Goal: Navigation & Orientation: Find specific page/section

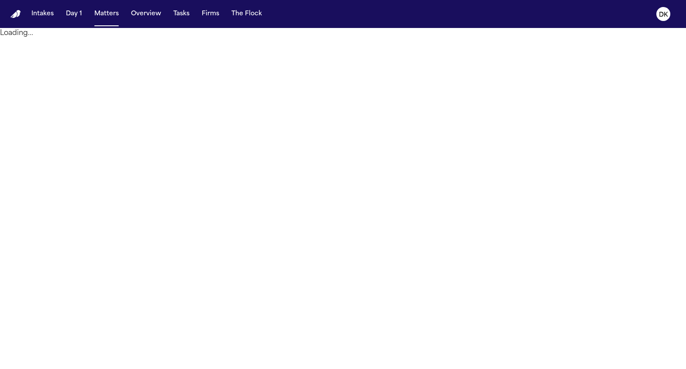
click at [658, 4] on nav "Intakes Day 1 Matters Overview Tasks Firms The Flock DK" at bounding box center [343, 14] width 686 height 28
click at [662, 13] on text "DK" at bounding box center [663, 15] width 9 height 6
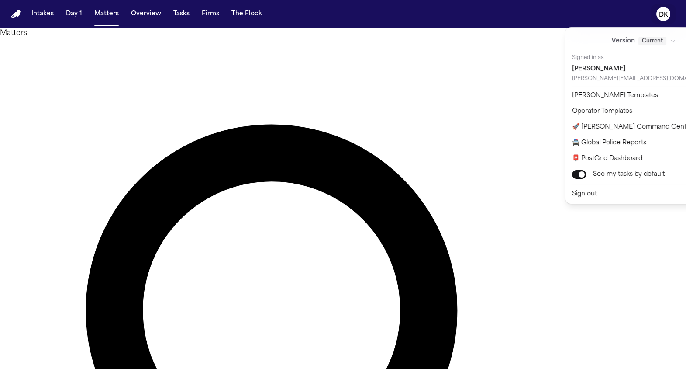
click at [662, 13] on text "DK" at bounding box center [663, 15] width 9 height 6
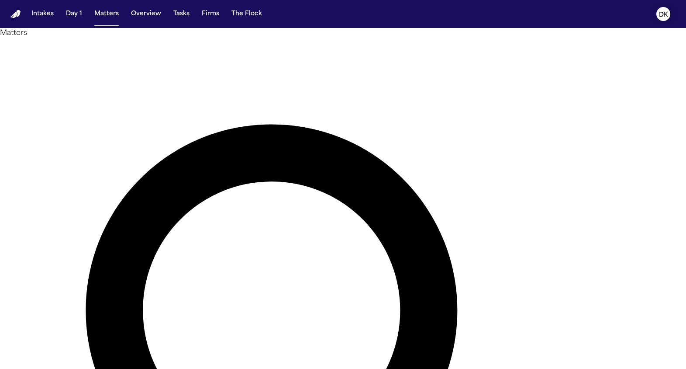
click at [662, 13] on text "DK" at bounding box center [663, 15] width 9 height 6
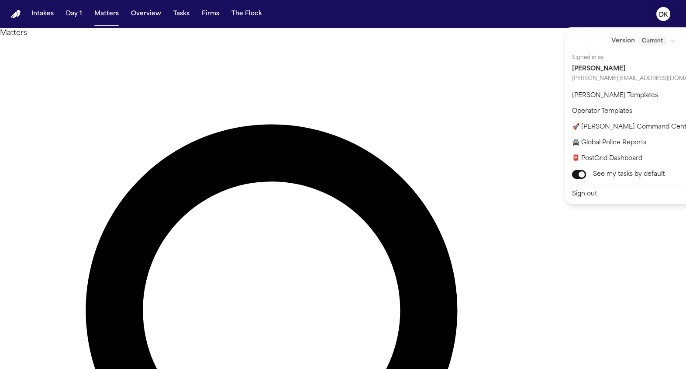
click at [662, 13] on text "DK" at bounding box center [663, 15] width 9 height 6
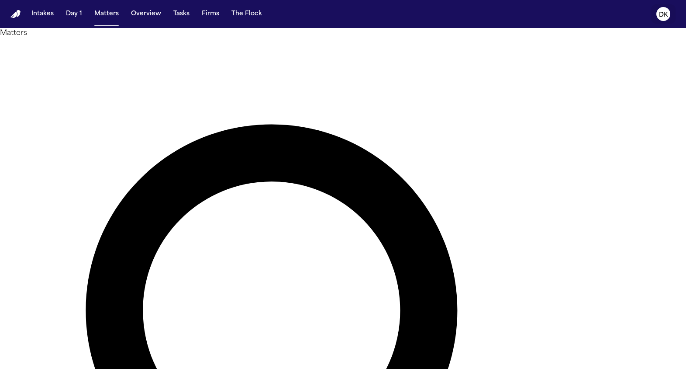
click at [667, 20] on button "DK" at bounding box center [664, 13] width 24 height 19
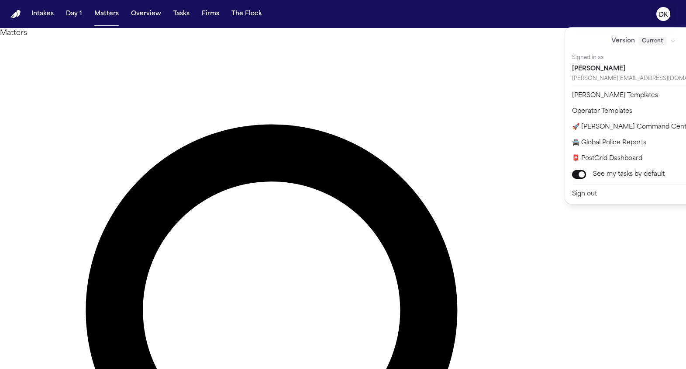
click at [492, 16] on nav "Intakes Day 1 Matters Overview Tasks Firms The Flock DK" at bounding box center [343, 14] width 686 height 28
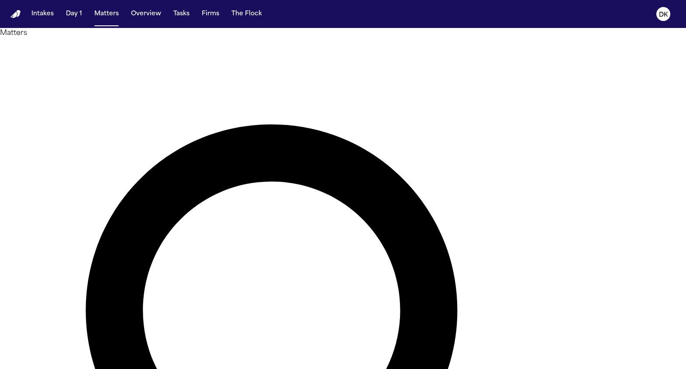
click at [99, 19] on button "Matters" at bounding box center [106, 14] width 31 height 16
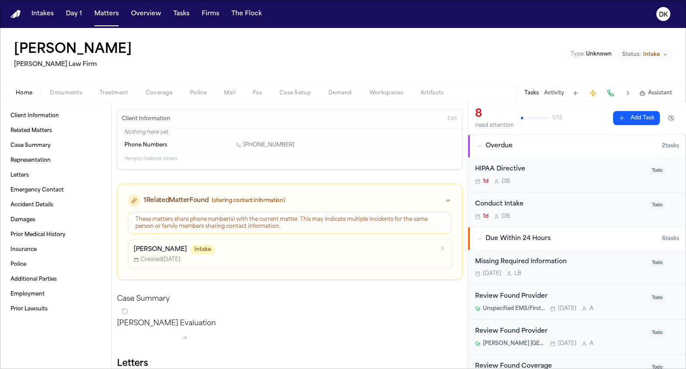
click at [160, 120] on h3 "Client Information" at bounding box center [146, 118] width 52 height 7
click at [149, 117] on h3 "Client Information" at bounding box center [146, 118] width 52 height 7
click at [138, 19] on button "Overview" at bounding box center [146, 14] width 37 height 16
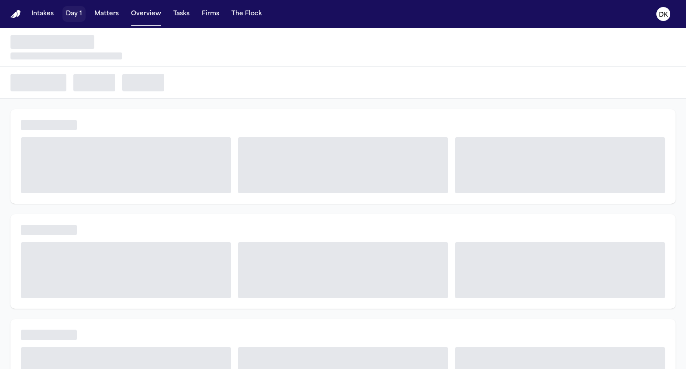
click at [68, 13] on button "Day 1" at bounding box center [73, 14] width 23 height 16
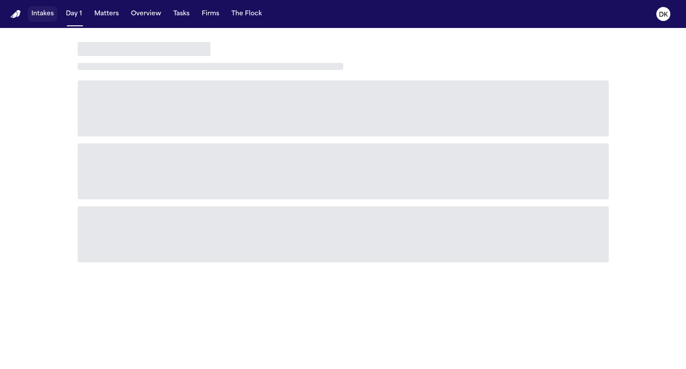
click at [38, 13] on button "Intakes" at bounding box center [42, 14] width 29 height 16
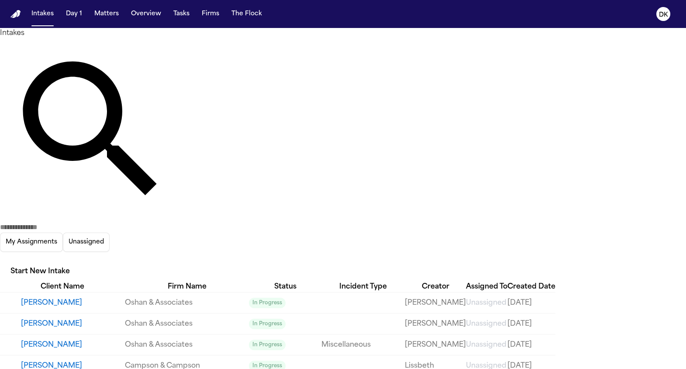
click at [87, 26] on nav "Intakes Day 1 Matters Overview Tasks Firms The Flock DK" at bounding box center [343, 14] width 686 height 28
click at [107, 19] on button "Matters" at bounding box center [106, 14] width 31 height 16
